Goal: Navigation & Orientation: Find specific page/section

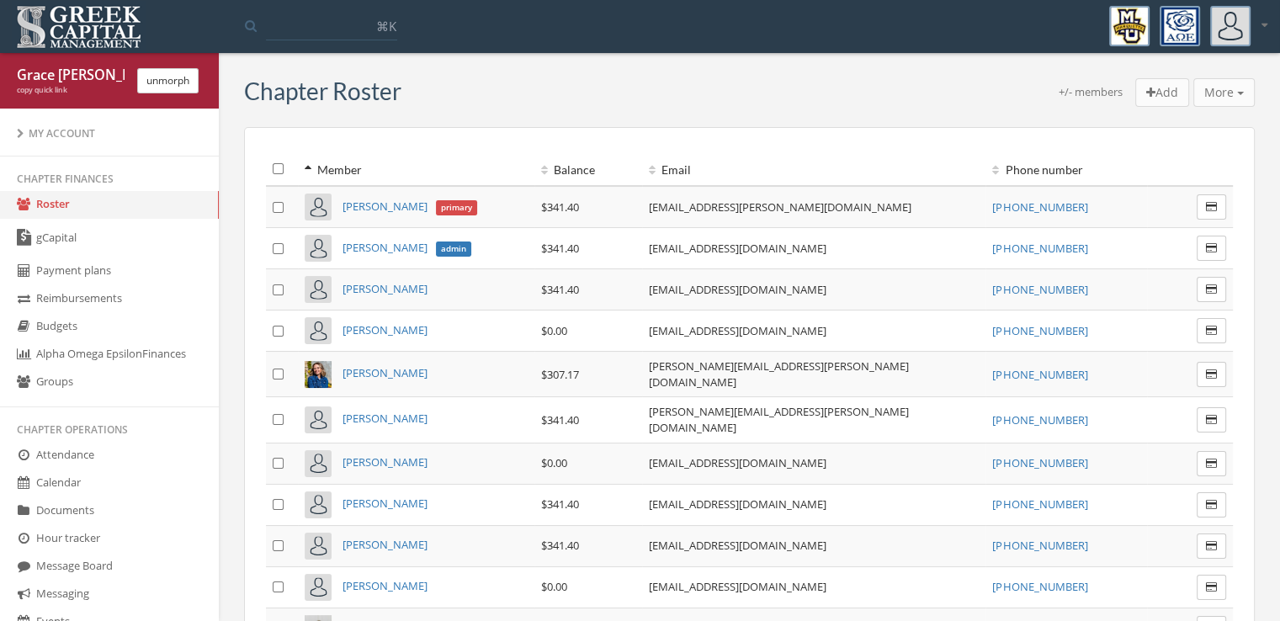
click at [146, 322] on link "Budgets" at bounding box center [109, 327] width 219 height 28
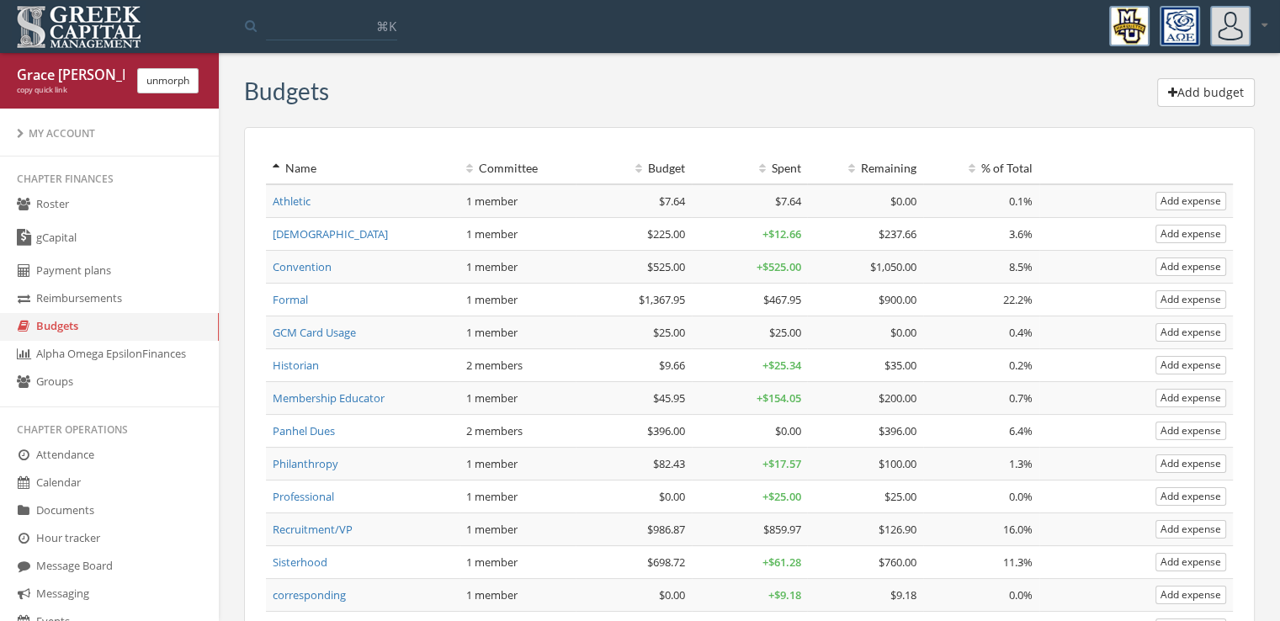
click at [145, 358] on link "Alpha Omega Epsilon Finances" at bounding box center [109, 355] width 219 height 28
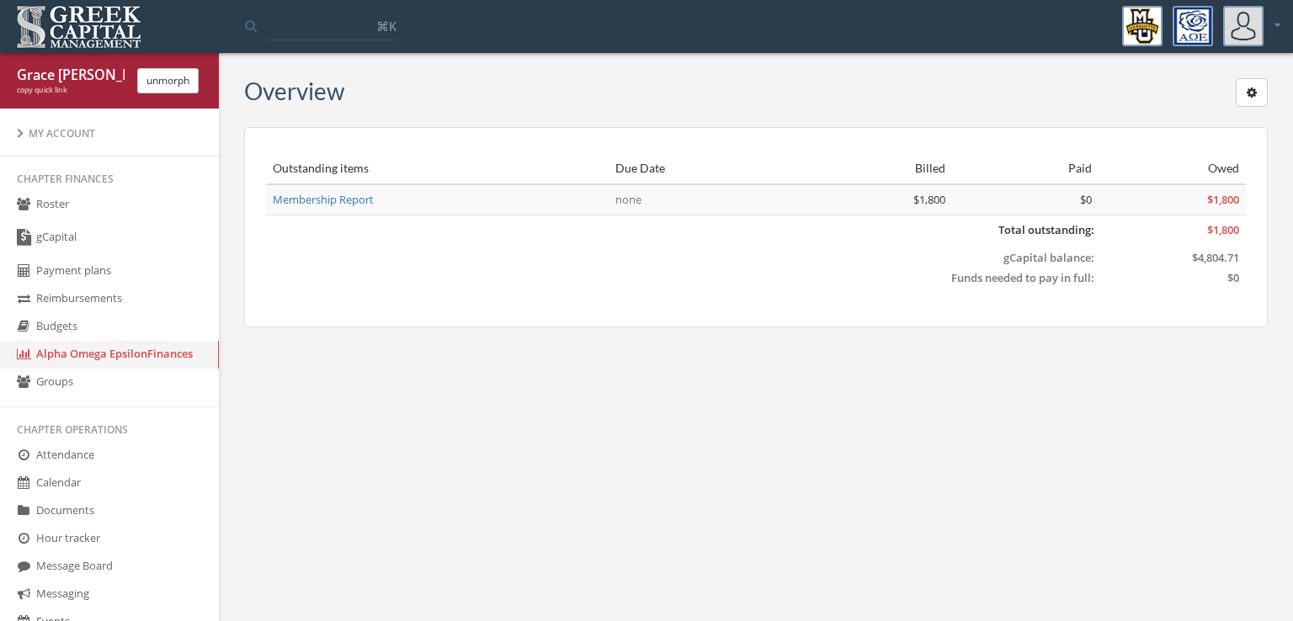
click at [121, 497] on link "Calendar" at bounding box center [109, 484] width 219 height 28
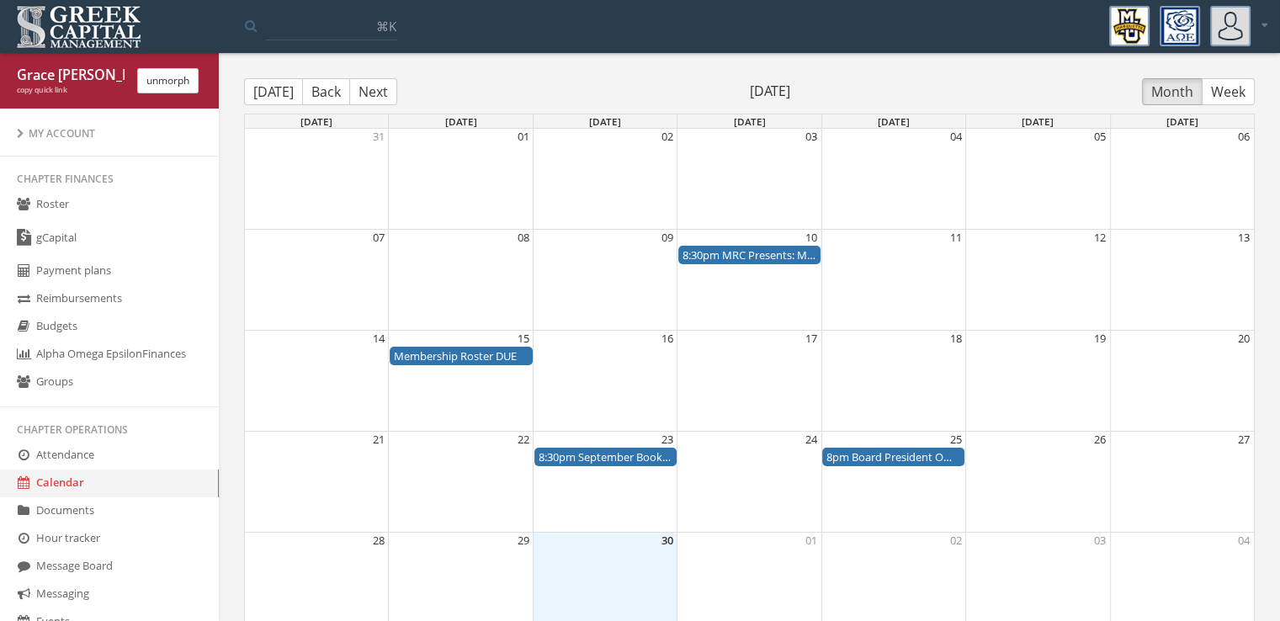
click at [374, 97] on button "Next" at bounding box center [373, 91] width 48 height 27
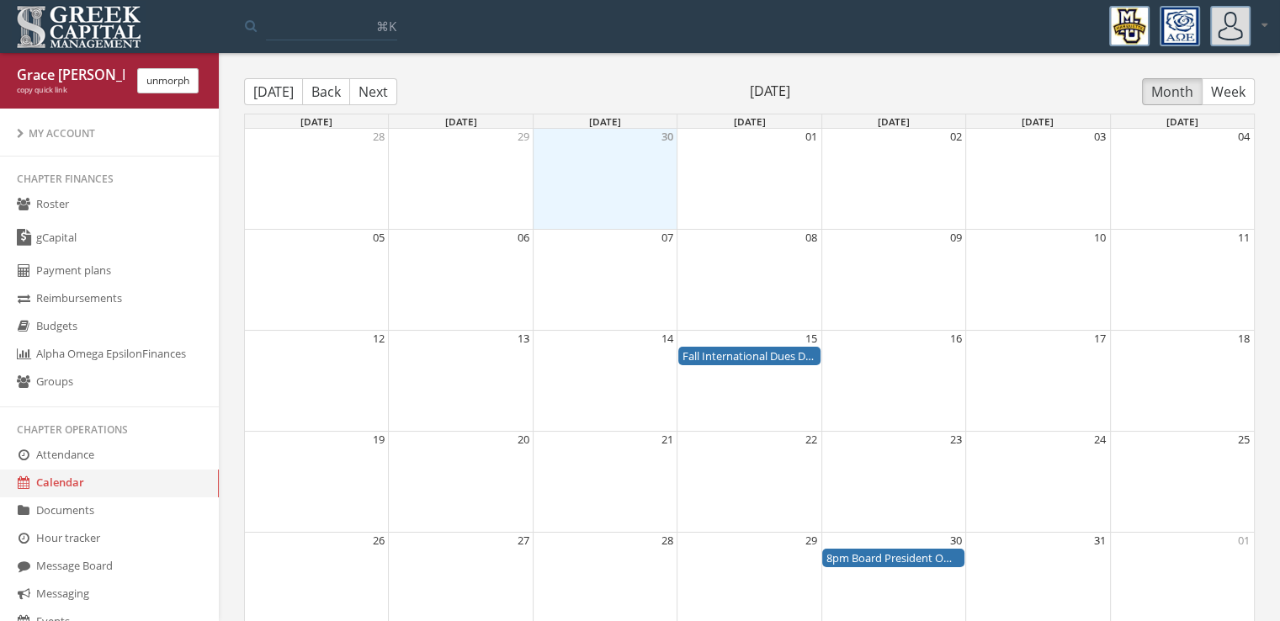
click at [327, 97] on button "Back" at bounding box center [326, 91] width 48 height 27
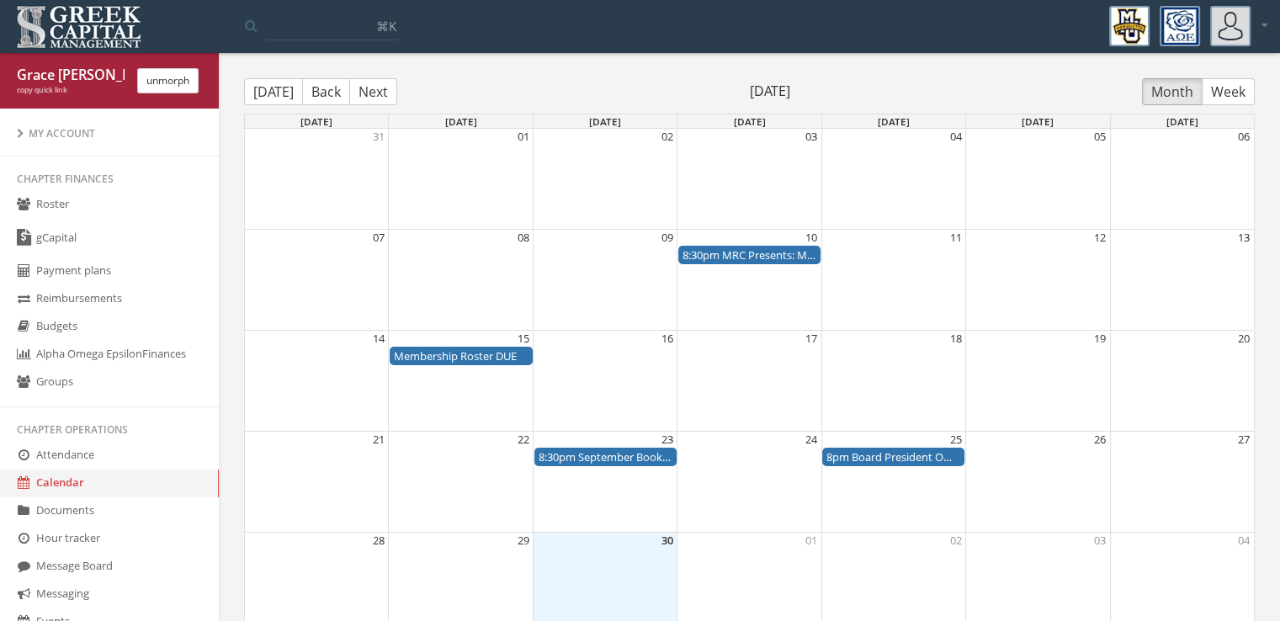
click at [390, 93] on button "Next" at bounding box center [373, 91] width 48 height 27
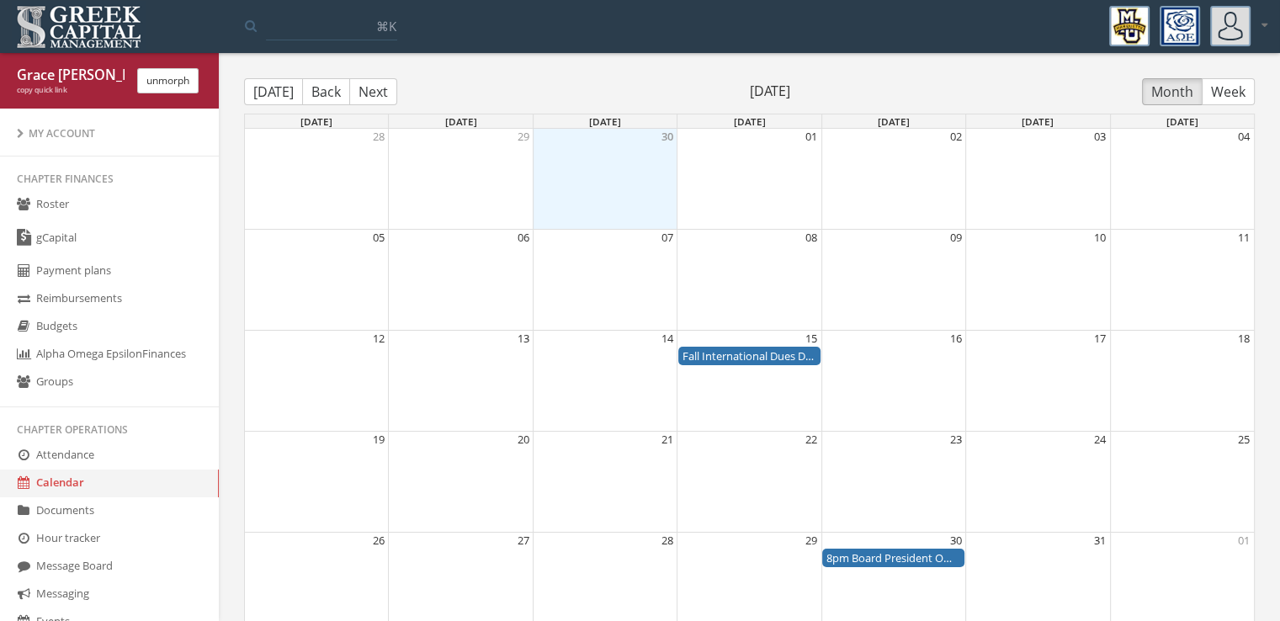
click at [183, 75] on button "unmorph" at bounding box center [167, 80] width 61 height 25
